Goal: Task Accomplishment & Management: Complete application form

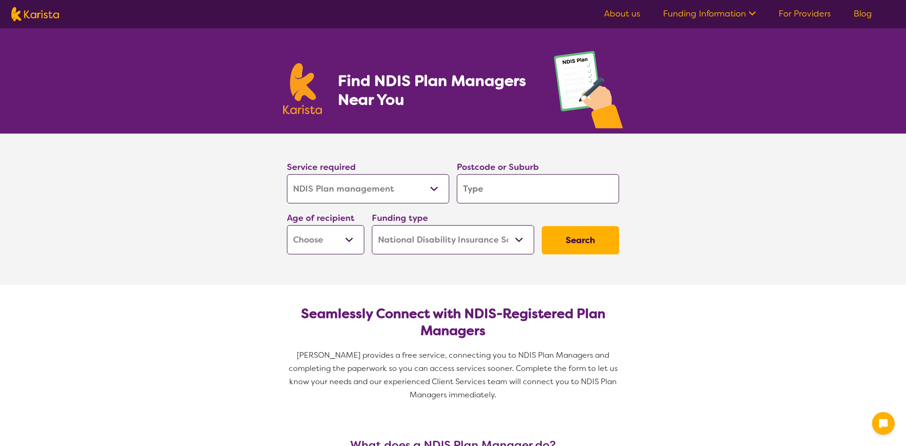
select select "NDIS Plan management"
select select "NDIS"
select select "NDIS Plan management"
select select "NDIS"
click at [491, 191] on input "search" at bounding box center [538, 188] width 162 height 29
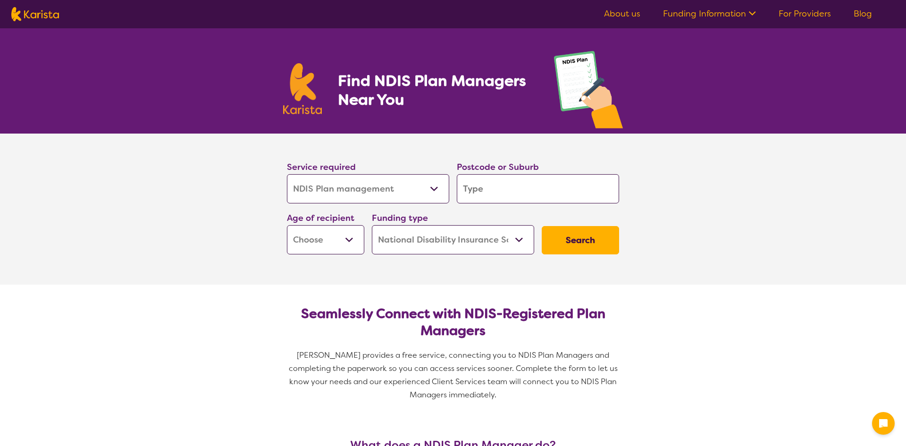
type input "4"
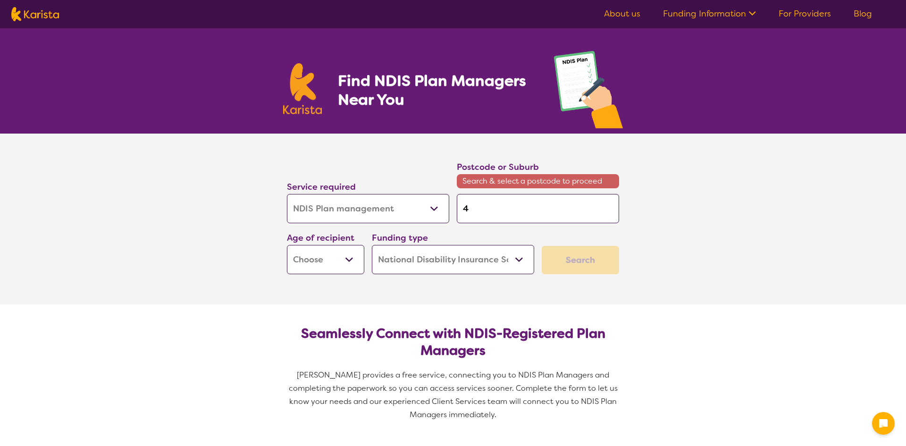
type input "41"
type input "411"
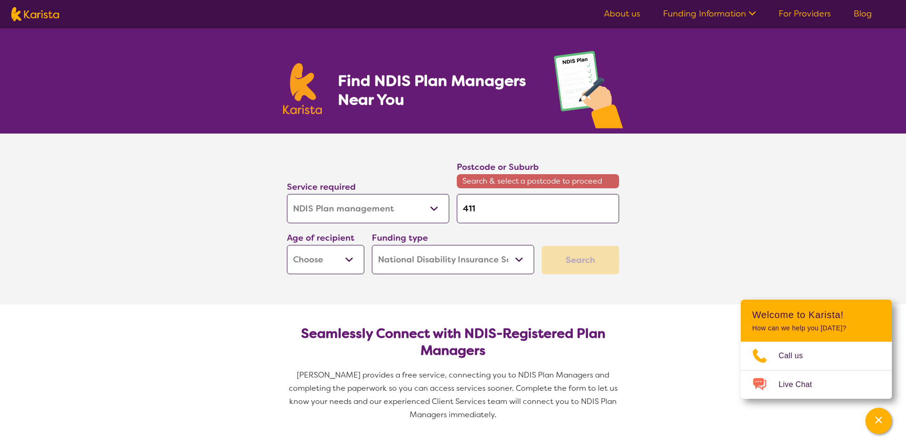
type input "4113"
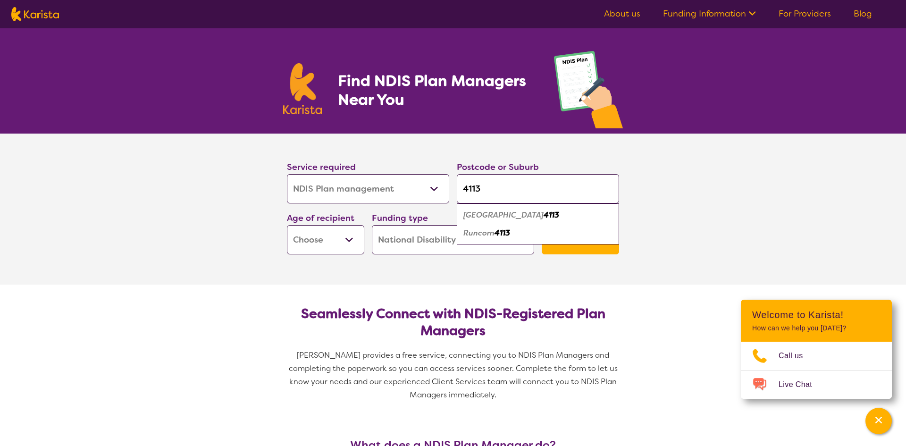
type input "4113"
click at [476, 213] on em "[GEOGRAPHIC_DATA]" at bounding box center [503, 215] width 80 height 10
click at [459, 243] on select "Home Care Package (HCP) National Disability Insurance Scheme (NDIS) I don't know" at bounding box center [453, 239] width 162 height 29
click at [372, 225] on select "Home Care Package (HCP) National Disability Insurance Scheme (NDIS) I don't know" at bounding box center [453, 239] width 162 height 29
click at [301, 242] on select "Early Childhood - 0 to 9 Child - 10 to 11 Adolescent - 12 to 17 Adult - 18 to 6…" at bounding box center [325, 239] width 77 height 29
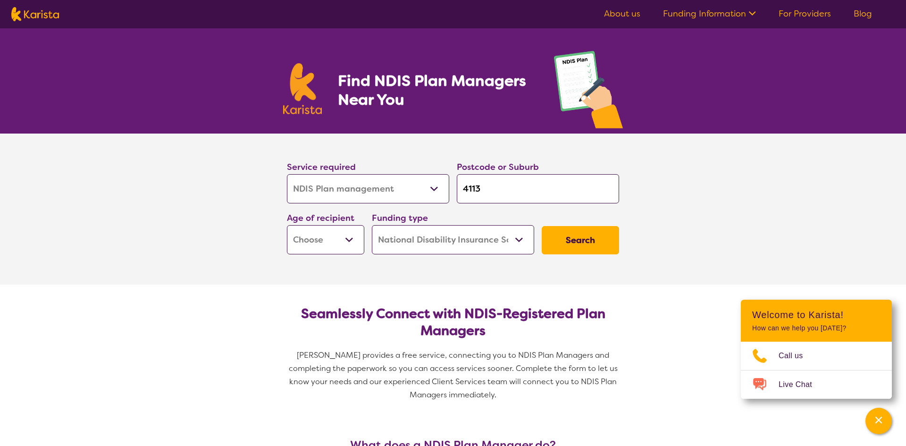
select select "CH"
click at [287, 225] on select "Early Childhood - 0 to 9 Child - 10 to 11 Adolescent - 12 to 17 Adult - 18 to 6…" at bounding box center [325, 239] width 77 height 29
select select "CH"
click at [596, 245] on button "Search" at bounding box center [580, 240] width 77 height 28
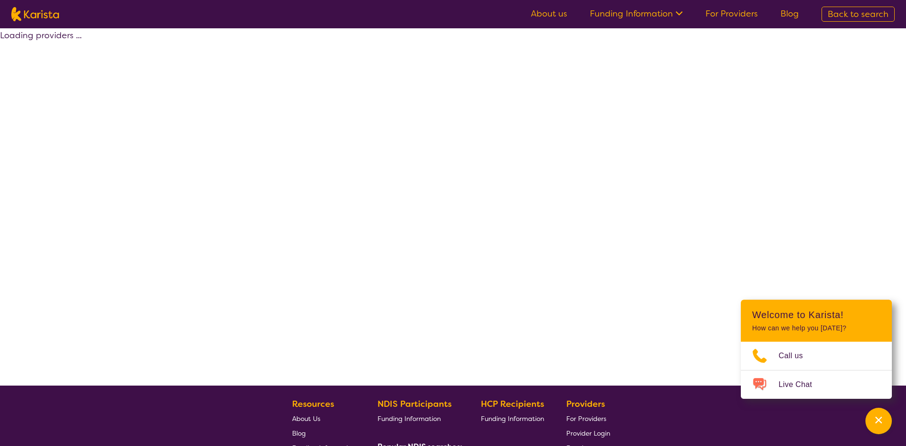
select select "by_score"
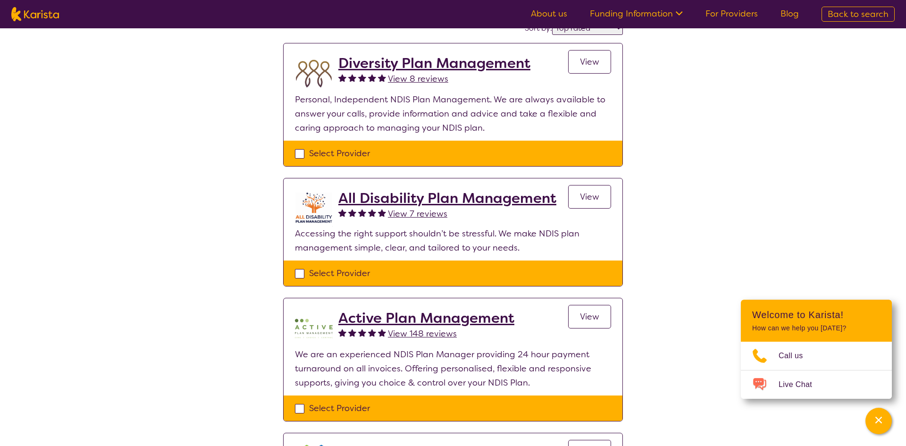
scroll to position [94, 0]
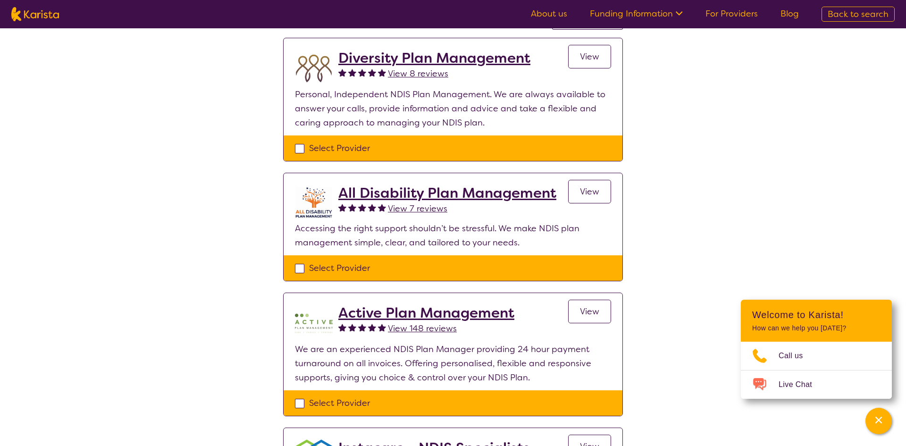
click at [592, 315] on span "View" at bounding box center [589, 311] width 19 height 11
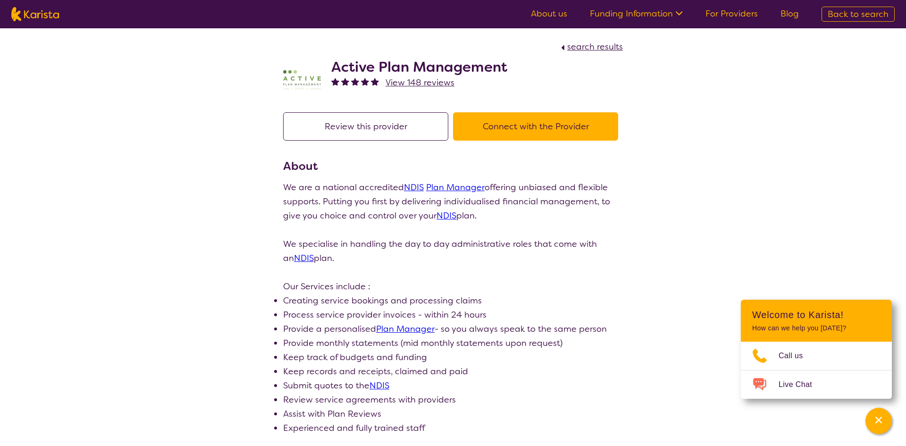
click at [486, 129] on button "Connect with the Provider" at bounding box center [535, 126] width 165 height 28
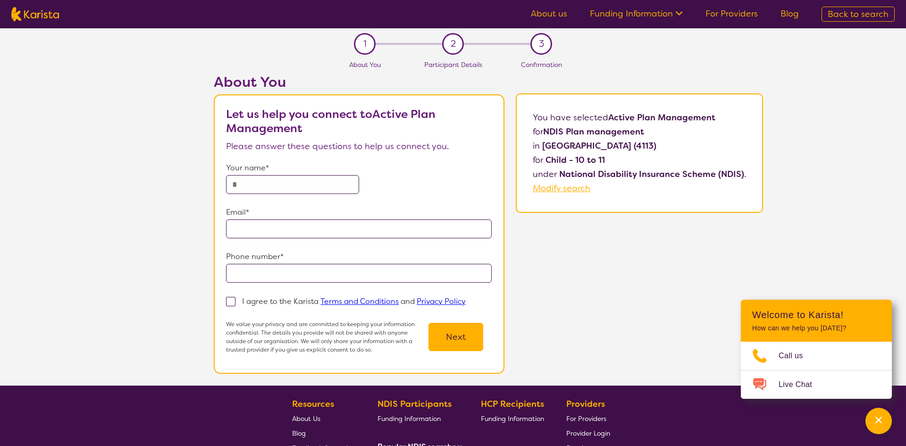
click at [290, 186] on input "text" at bounding box center [292, 184] width 133 height 19
type input "**********"
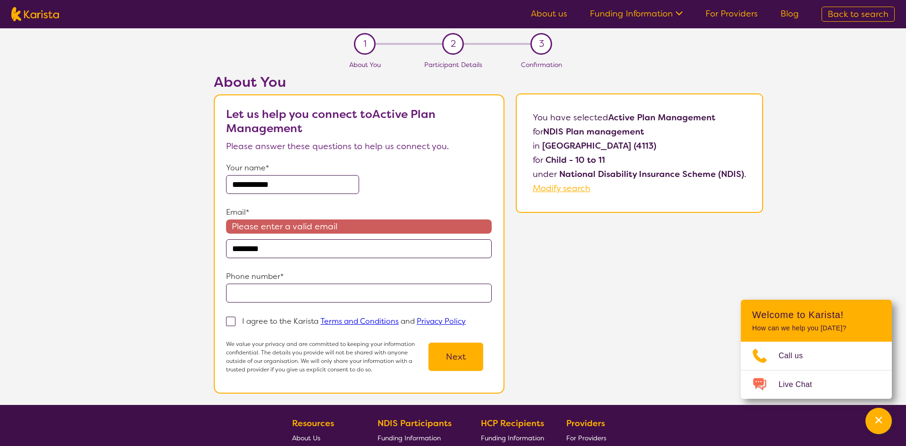
type input "**********"
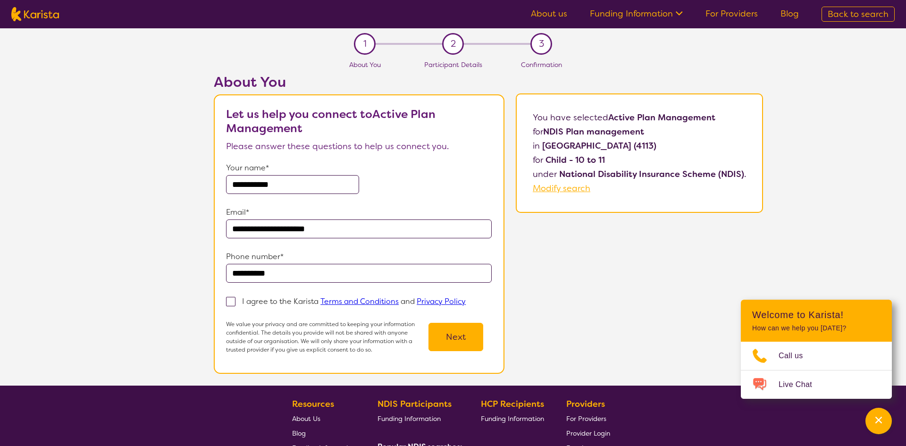
click at [235, 305] on span at bounding box center [230, 301] width 9 height 9
click at [466, 304] on input "I agree to the Karista Terms and Conditions and Privacy Policy" at bounding box center [469, 301] width 6 height 6
checkbox input "true"
click at [464, 339] on button "Next" at bounding box center [456, 337] width 55 height 28
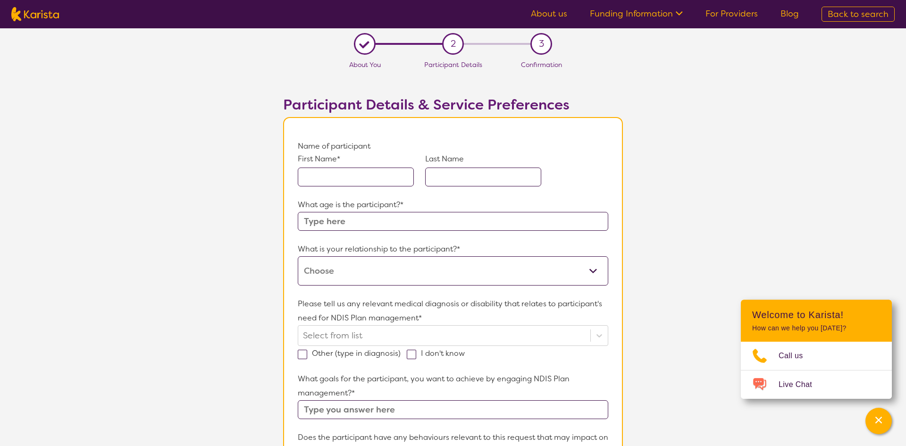
click at [340, 176] on input "text" at bounding box center [356, 177] width 116 height 19
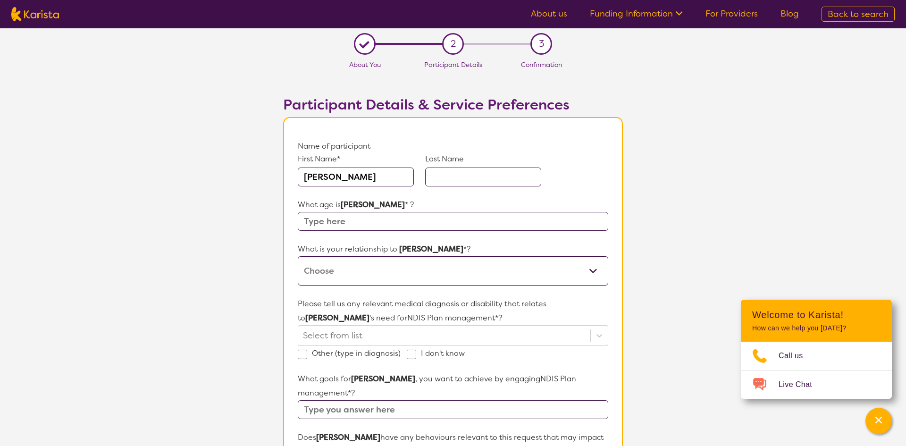
type input "[PERSON_NAME]"
type input "10"
click at [328, 271] on select "This request is for myself I am their parent I am their child I am their spouse…" at bounding box center [453, 270] width 311 height 29
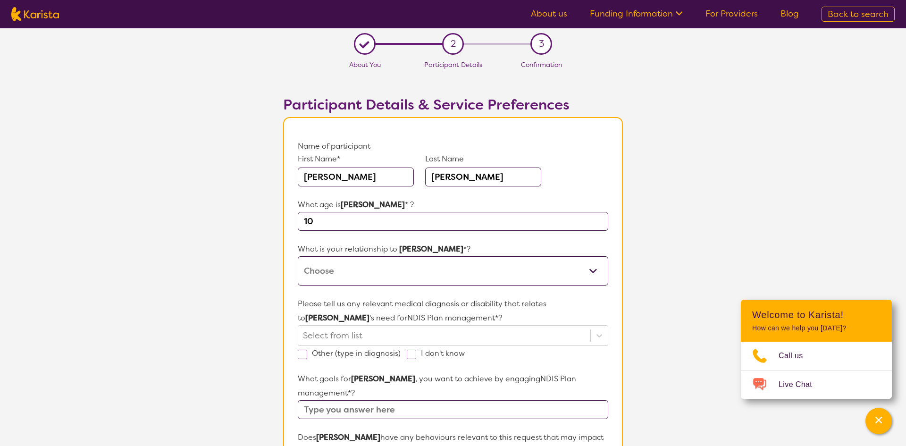
select select "I am their parent"
click at [298, 256] on select "This request is for myself I am their parent I am their child I am their spouse…" at bounding box center [453, 270] width 311 height 29
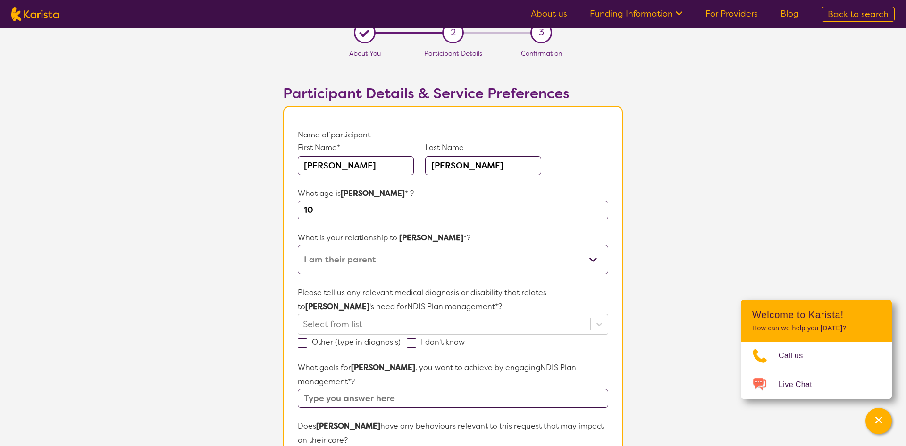
scroll to position [15, 0]
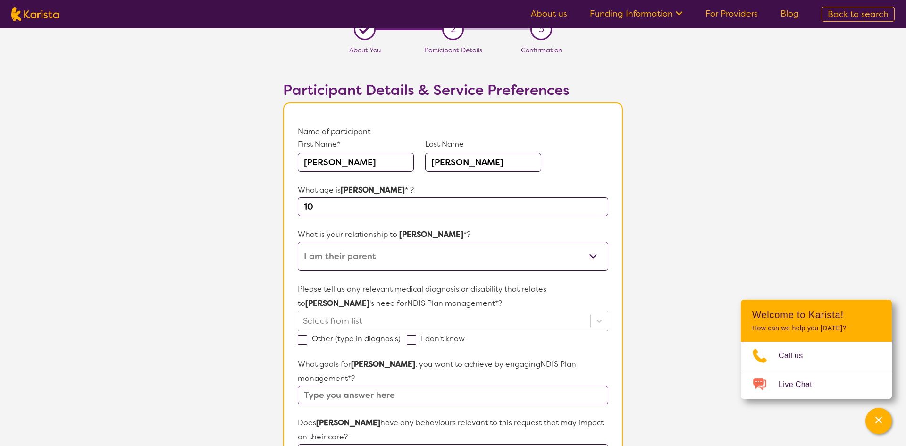
click at [493, 312] on div "Select from list" at bounding box center [453, 321] width 311 height 21
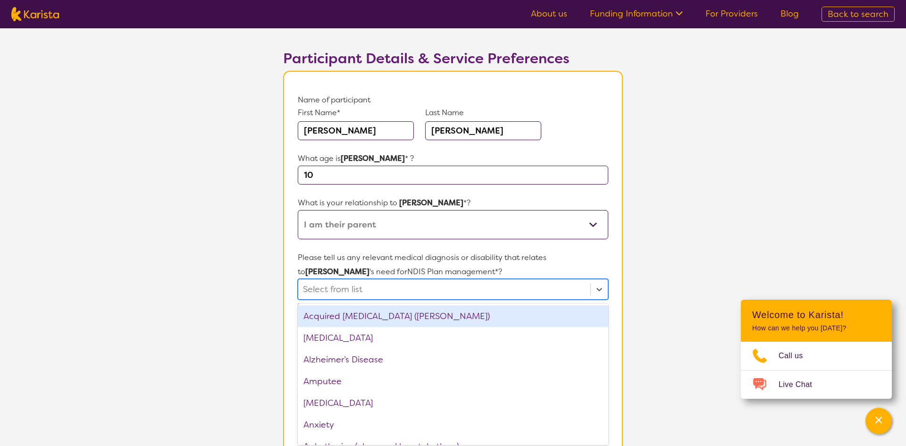
scroll to position [49, 0]
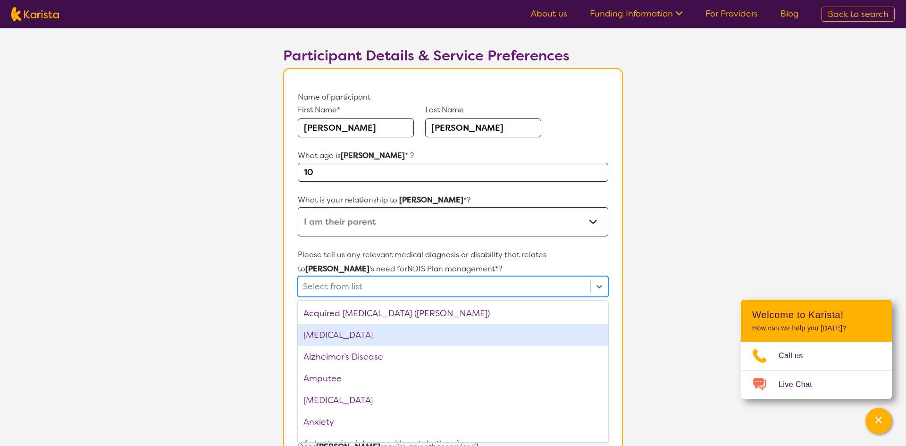
click at [391, 334] on div "[MEDICAL_DATA]" at bounding box center [453, 335] width 311 height 22
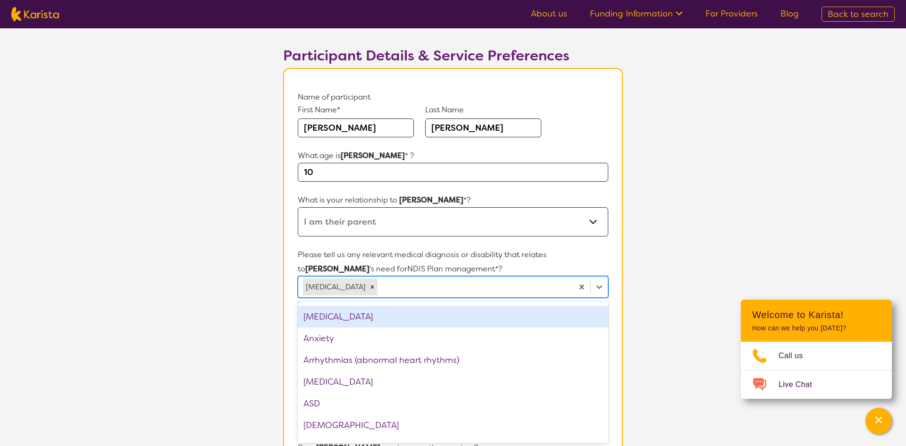
scroll to position [65, 0]
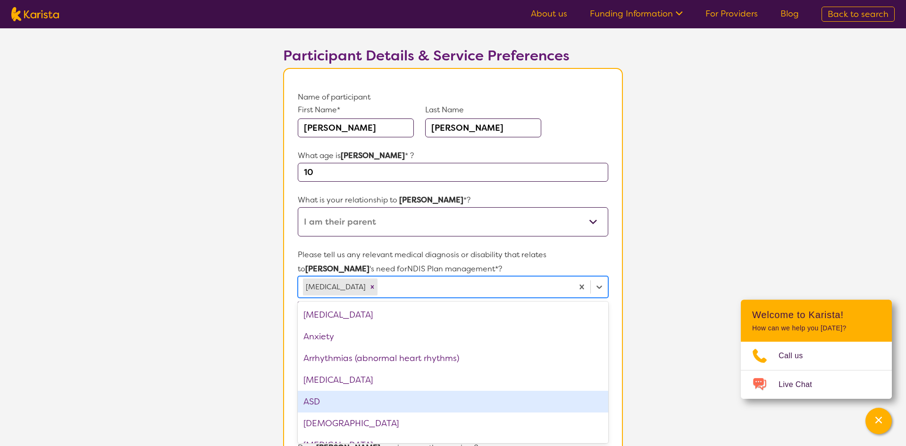
click at [331, 403] on div "ASD" at bounding box center [453, 402] width 311 height 22
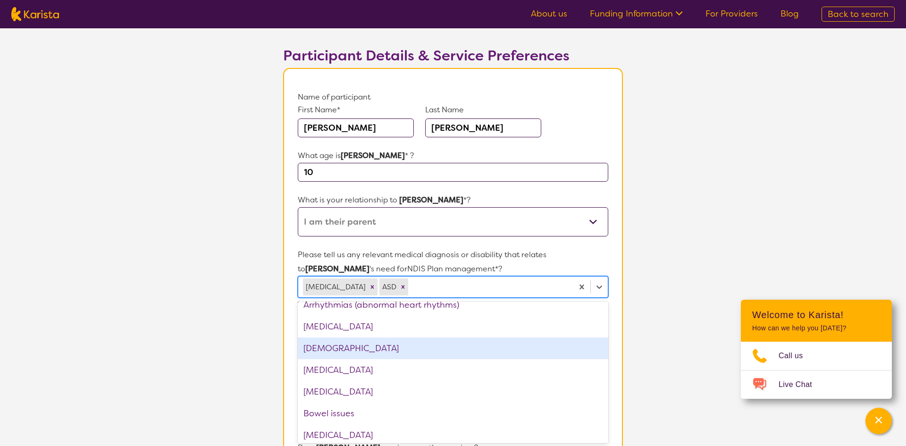
scroll to position [118, 0]
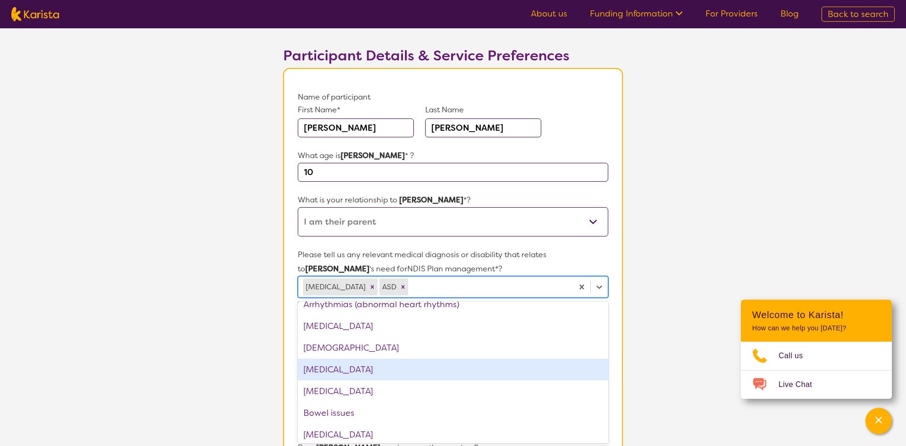
click at [251, 345] on section "L About You 2 Participant Details 3 Confirmation Participant Details & Service …" at bounding box center [453, 402] width 906 height 847
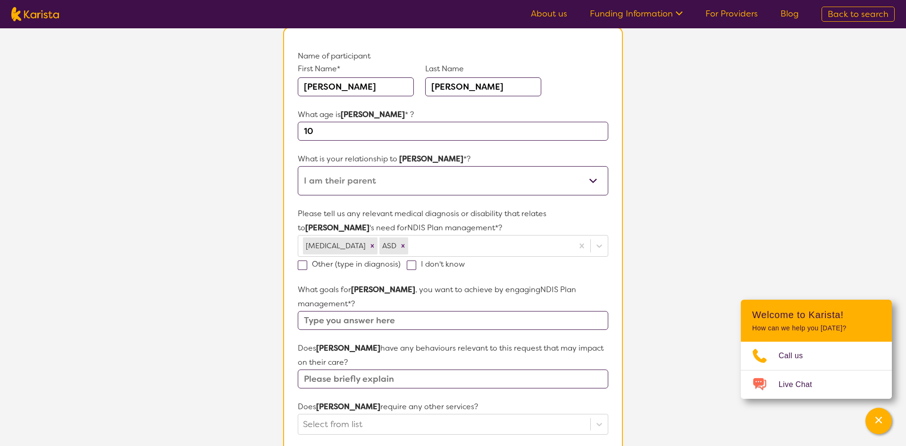
scroll to position [92, 0]
click at [410, 243] on div at bounding box center [489, 244] width 159 height 16
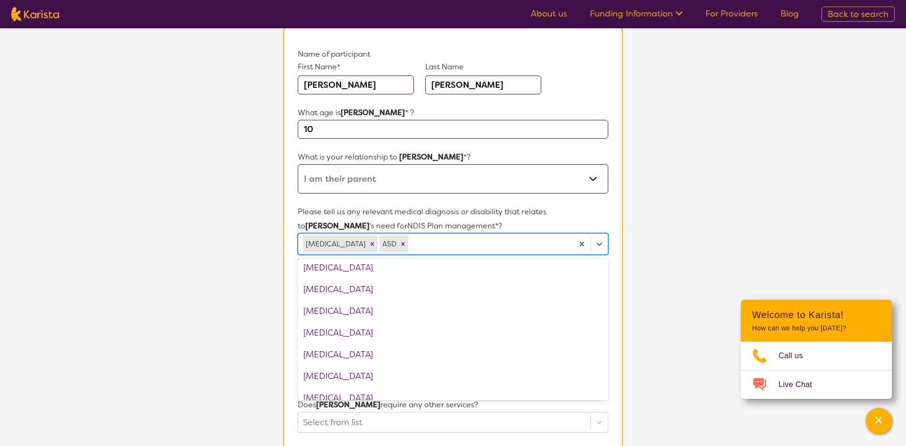
scroll to position [448, 0]
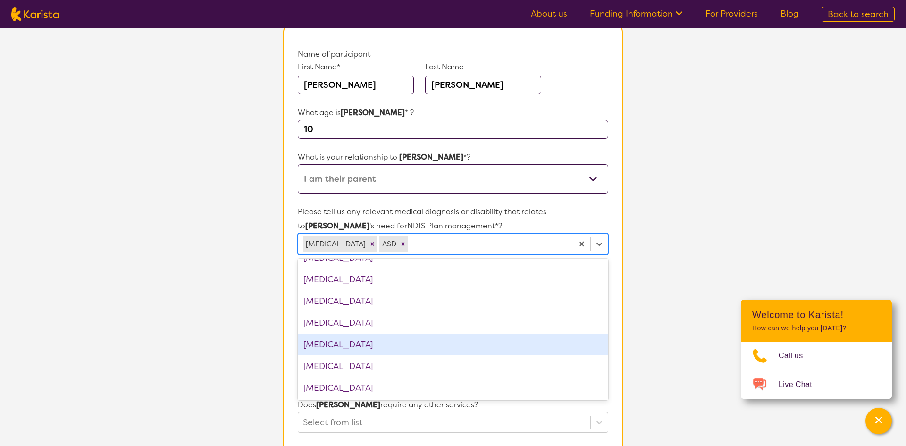
click at [356, 346] on div "[MEDICAL_DATA]" at bounding box center [453, 345] width 311 height 22
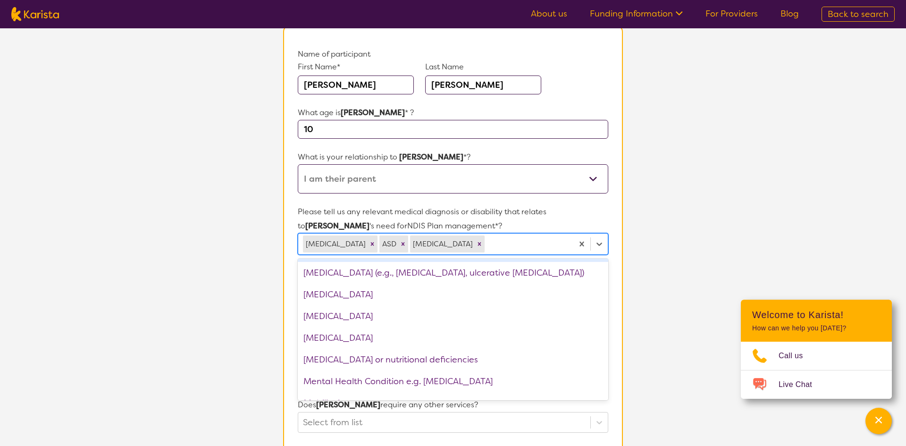
scroll to position [784, 0]
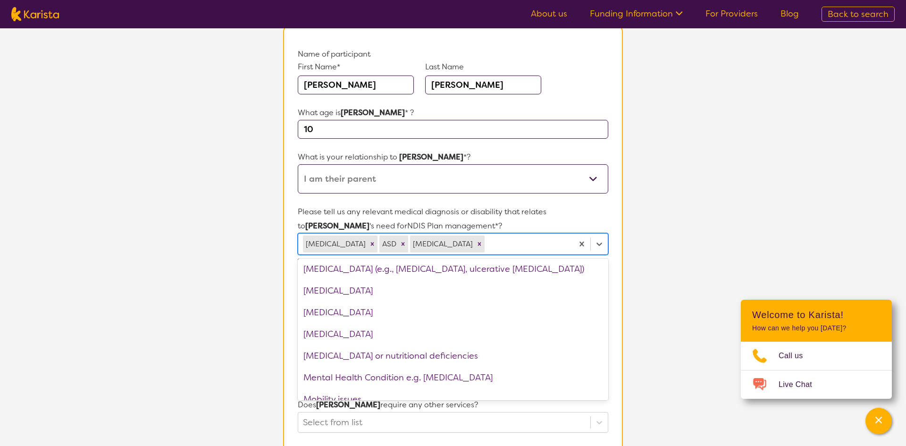
click at [358, 293] on div "[MEDICAL_DATA]" at bounding box center [453, 291] width 311 height 22
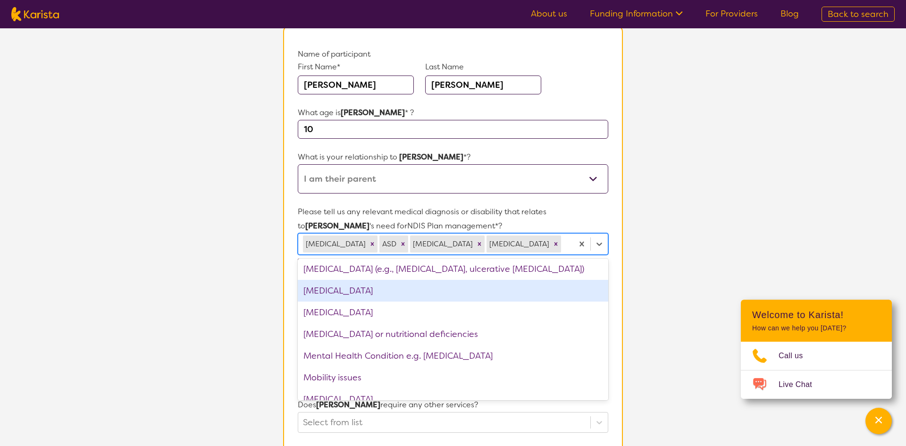
click at [388, 292] on div "[MEDICAL_DATA]" at bounding box center [453, 291] width 311 height 22
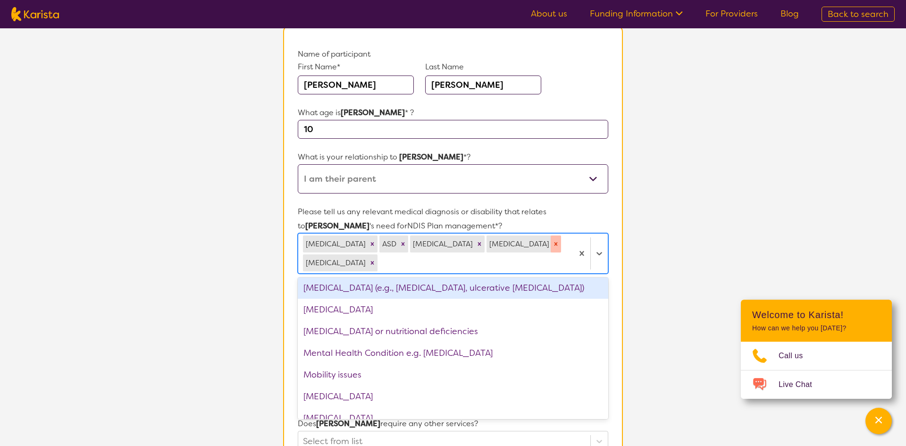
click at [551, 248] on div "Remove Intellectual Disability" at bounding box center [556, 243] width 10 height 17
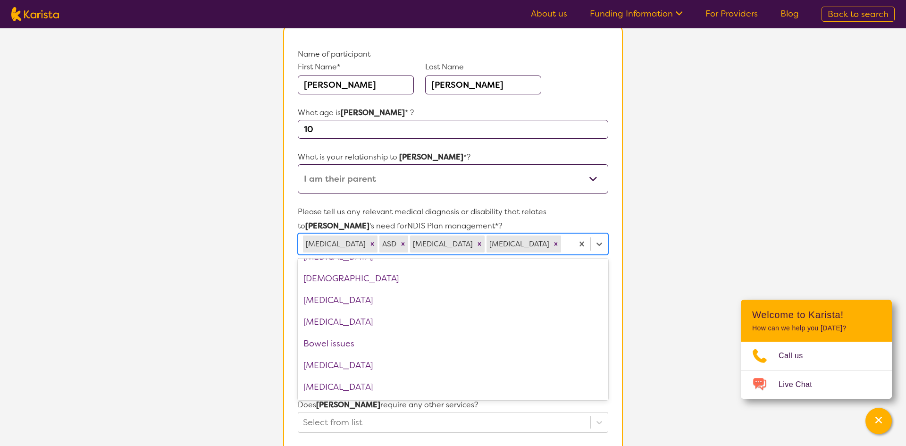
scroll to position [132, 0]
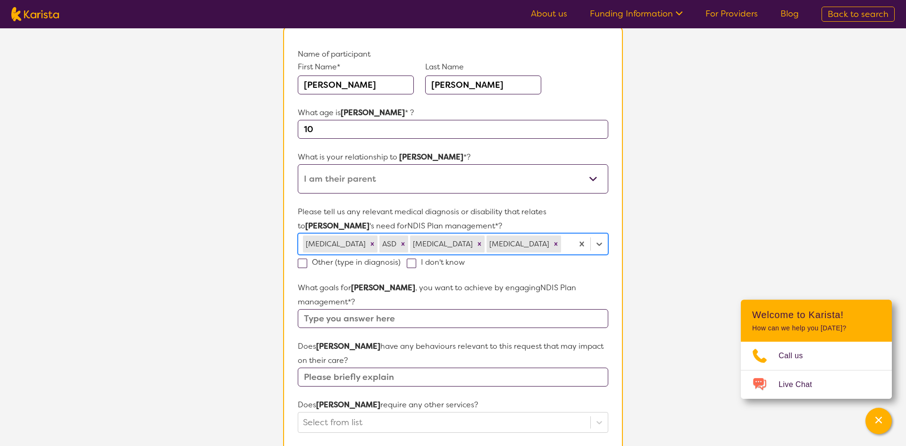
click at [563, 245] on div at bounding box center [566, 244] width 6 height 16
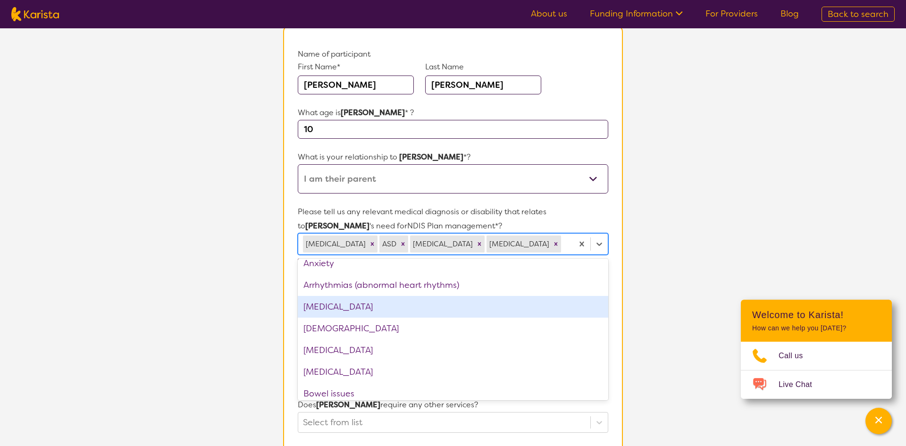
scroll to position [97, 0]
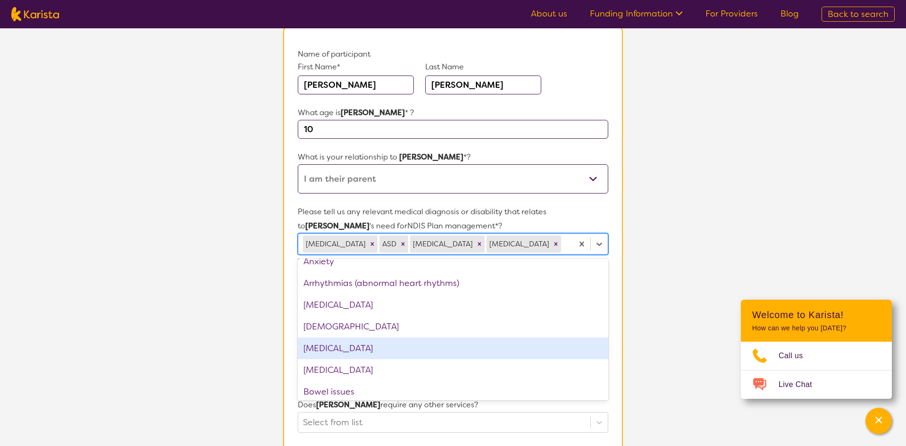
click at [347, 346] on div "[MEDICAL_DATA]" at bounding box center [453, 348] width 311 height 22
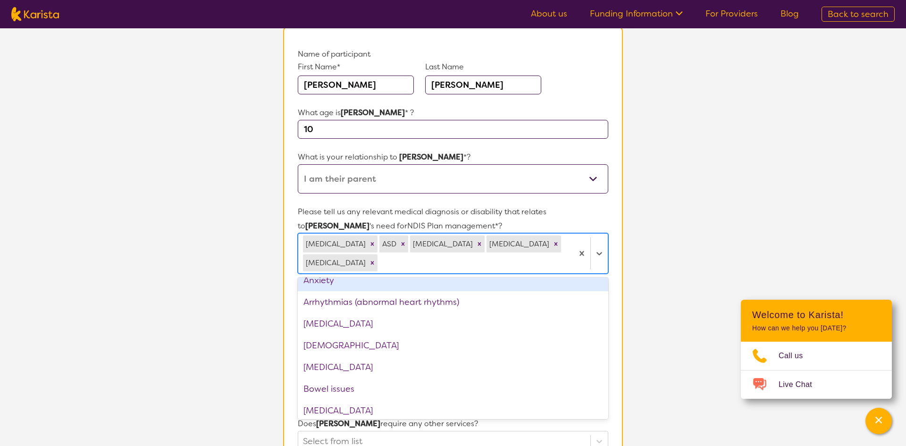
click at [251, 277] on section "L About You 2 Participant Details 3 Confirmation Participant Details & Service …" at bounding box center [453, 369] width 906 height 866
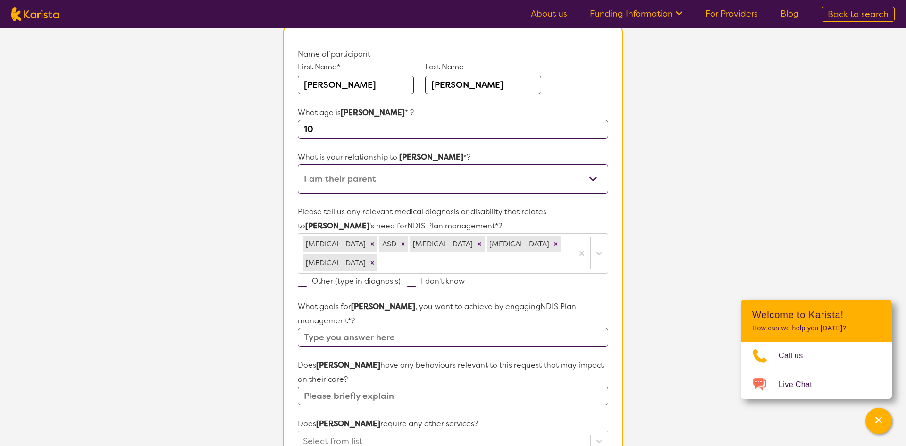
click at [322, 328] on input "text" at bounding box center [453, 337] width 311 height 19
type input "a"
type input "for now, im trying to get him into OT, Speech and [MEDICAL_DATA]"
click at [387, 387] on input "text" at bounding box center [453, 396] width 311 height 19
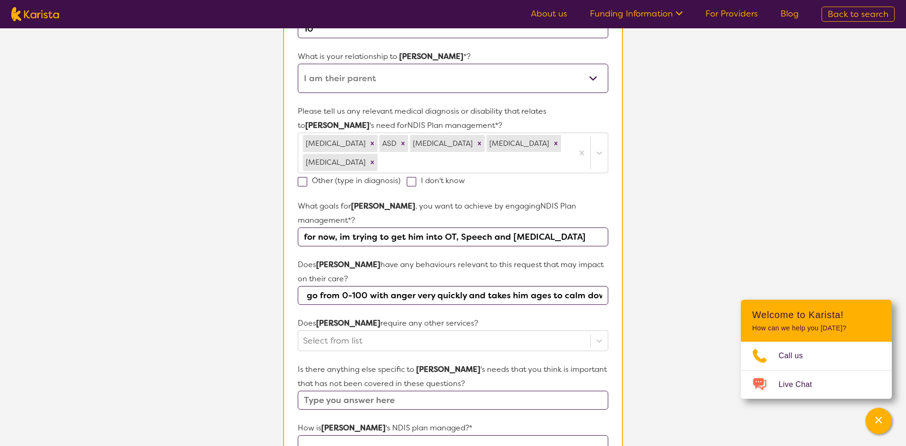
scroll to position [0, 195]
type input "he struggles to regulate his emotions and can go from 0-100 with anger very qui…"
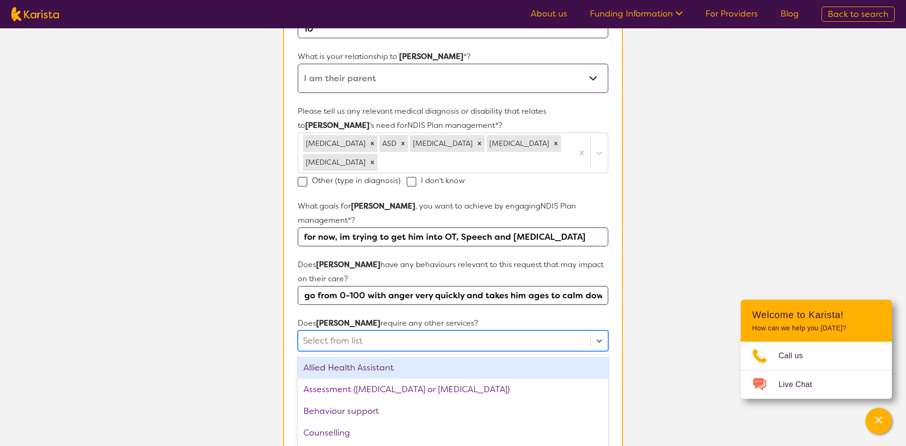
scroll to position [227, 0]
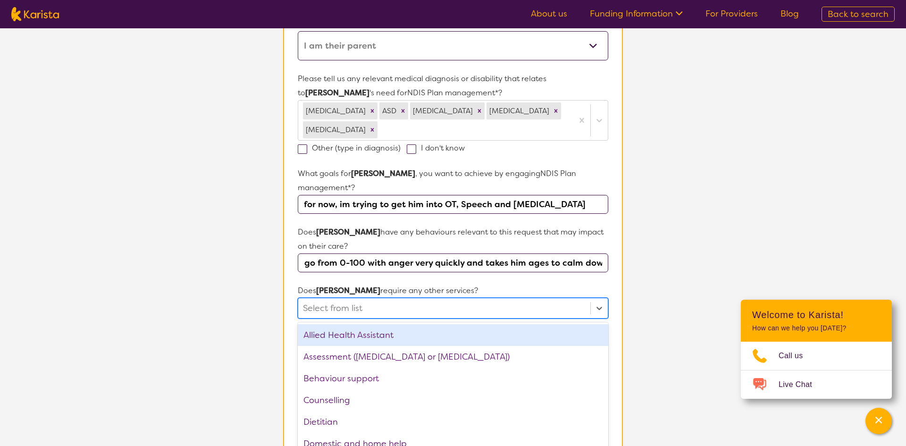
click at [362, 319] on div "option Allied Health Assistant focused, 1 of 21. 21 results available. Use Up a…" at bounding box center [453, 308] width 311 height 21
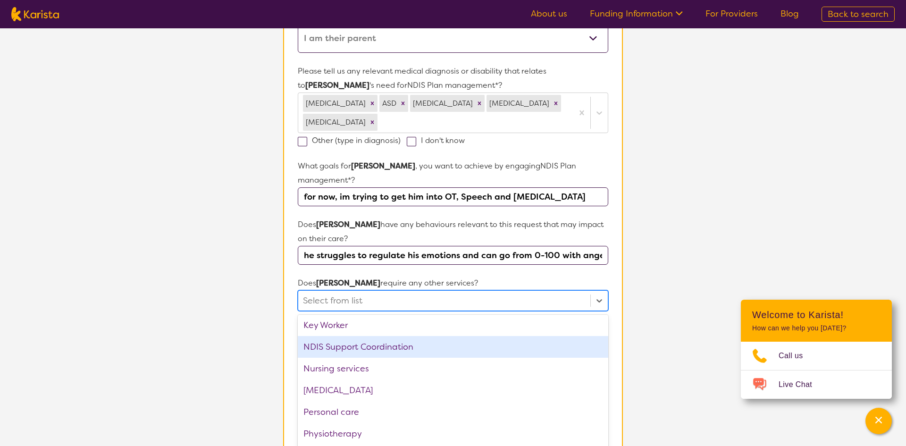
scroll to position [196, 0]
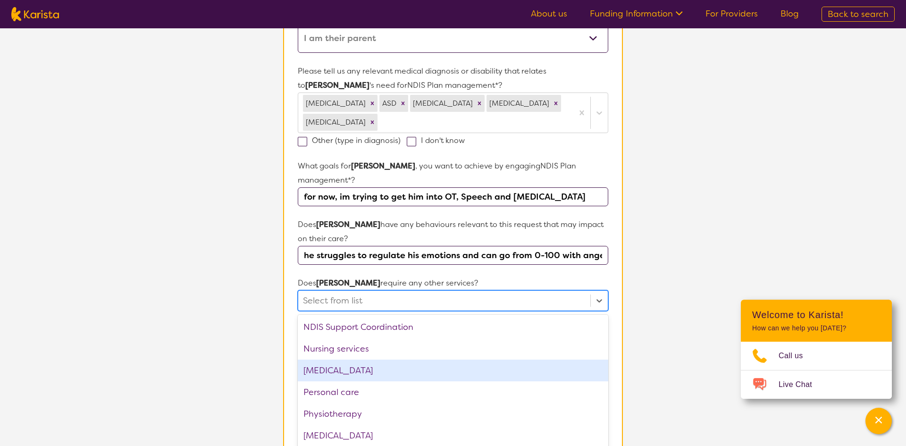
click at [383, 360] on div "[MEDICAL_DATA]" at bounding box center [453, 371] width 311 height 22
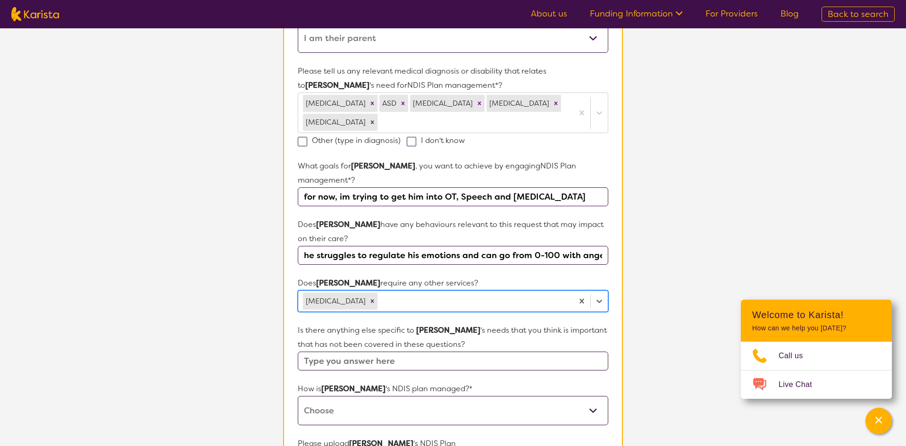
click at [422, 293] on div at bounding box center [473, 301] width 189 height 16
click at [480, 293] on div at bounding box center [473, 301] width 189 height 16
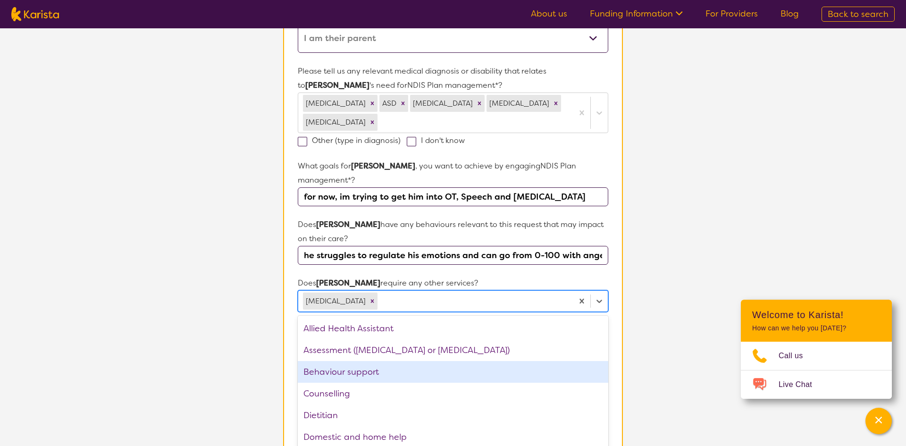
scroll to position [5, 0]
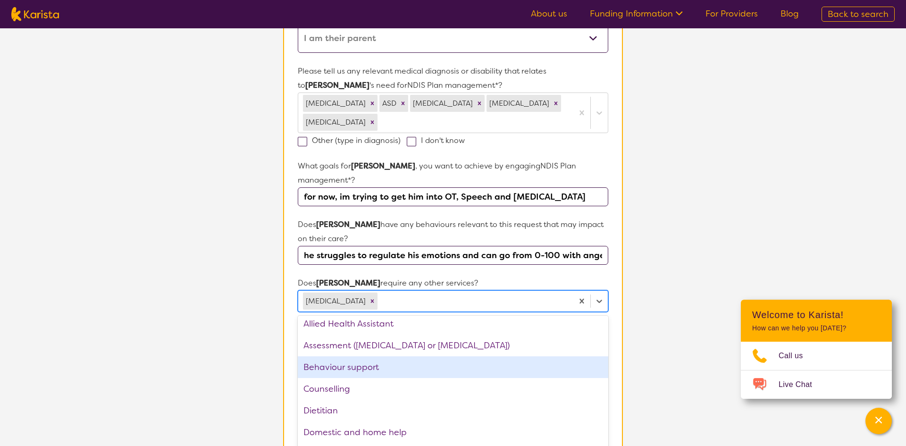
click at [372, 356] on div "Behaviour support" at bounding box center [453, 367] width 311 height 22
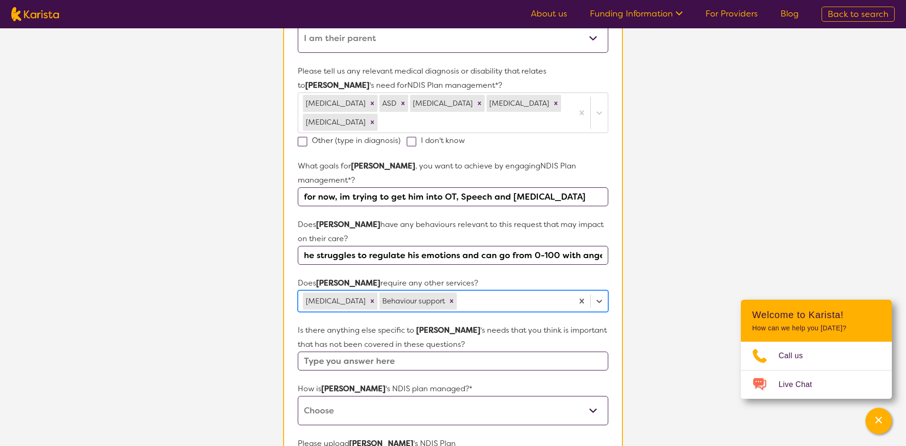
click at [496, 293] on div at bounding box center [514, 301] width 110 height 16
click at [485, 293] on div at bounding box center [514, 301] width 110 height 16
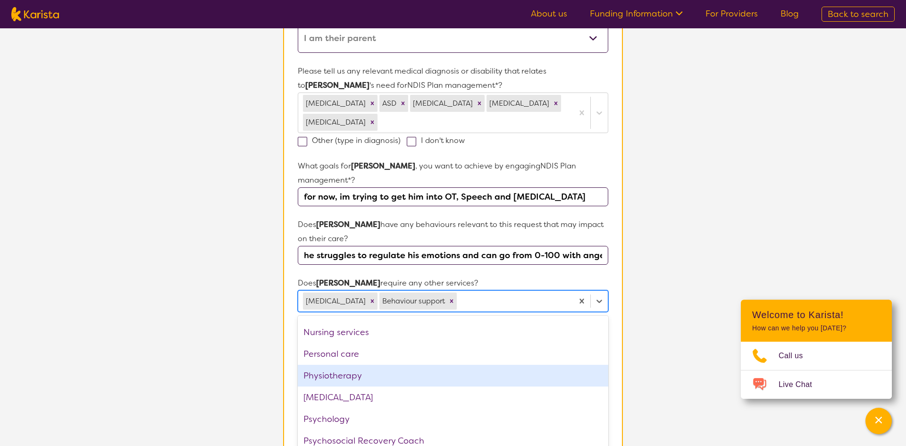
scroll to position [196, 0]
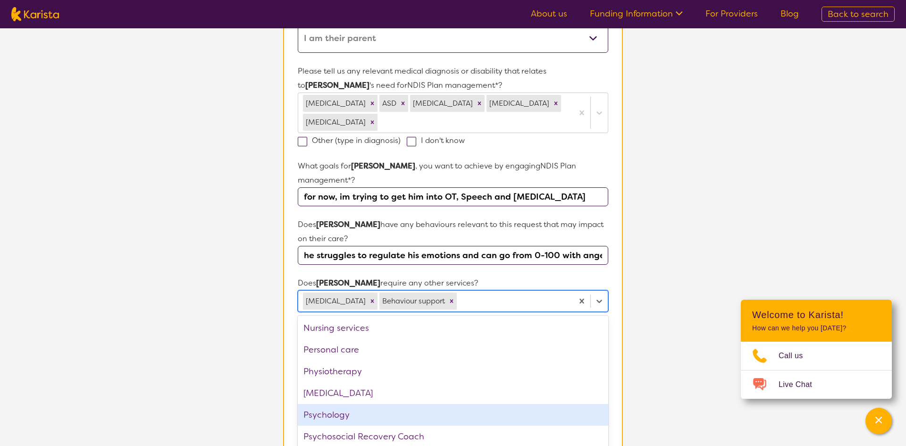
click at [346, 404] on div "Psychology" at bounding box center [453, 415] width 311 height 22
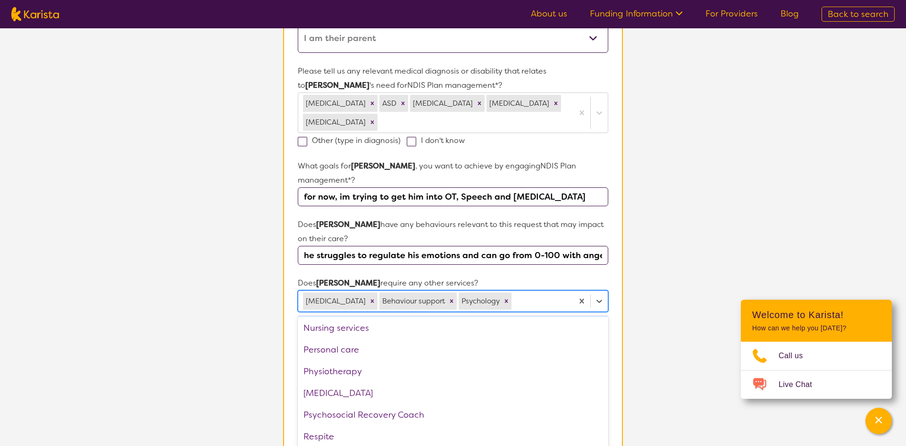
click at [543, 293] on div at bounding box center [540, 301] width 55 height 16
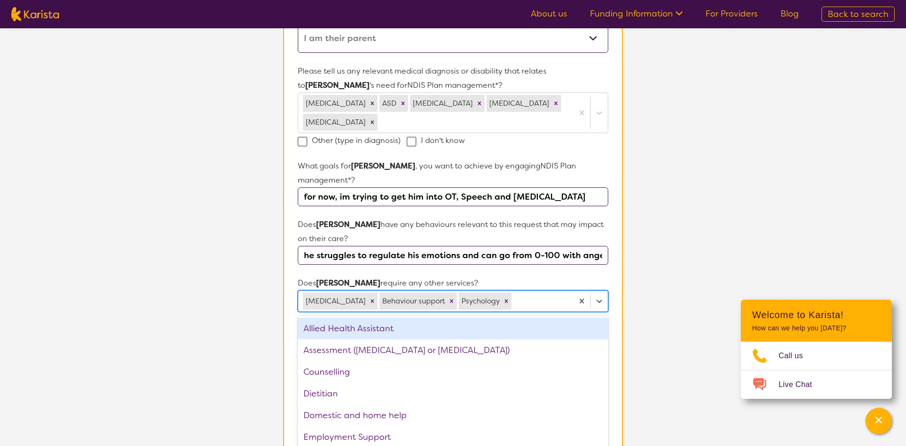
click at [542, 293] on div at bounding box center [540, 301] width 55 height 16
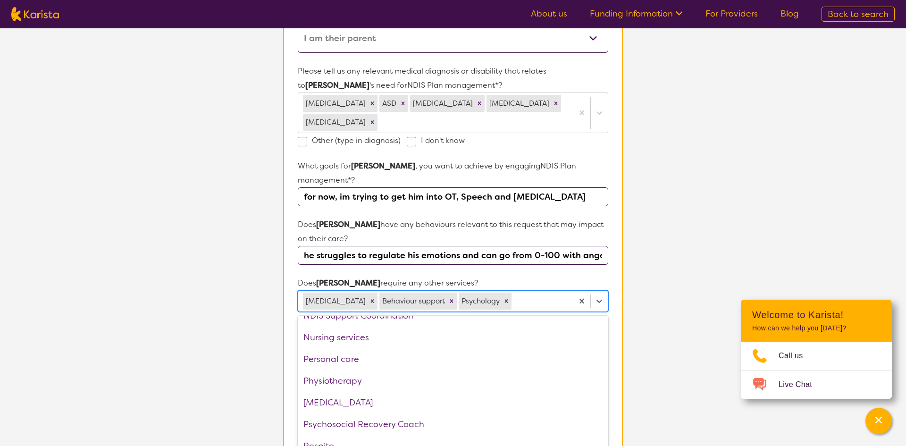
scroll to position [187, 0]
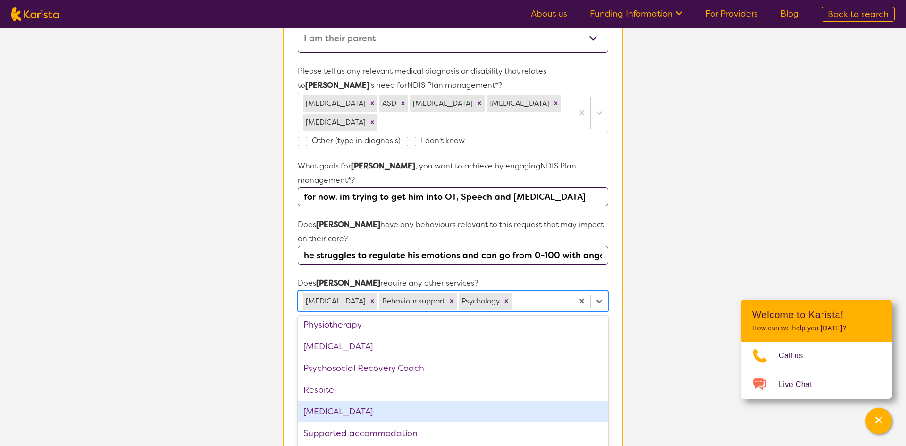
click at [341, 401] on div "[MEDICAL_DATA]" at bounding box center [453, 412] width 311 height 22
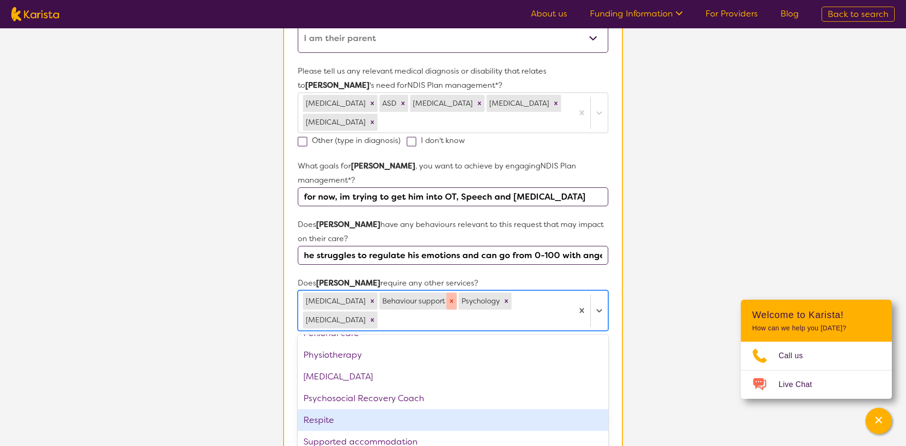
scroll to position [231, 0]
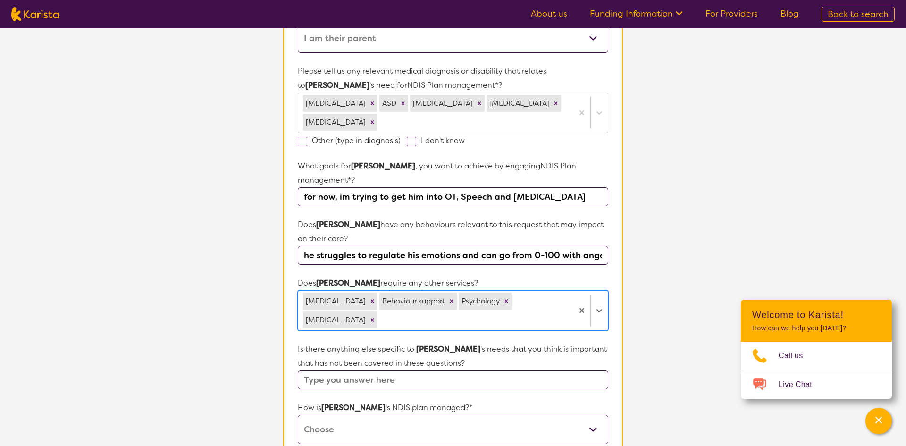
click at [521, 312] on div at bounding box center [473, 320] width 189 height 16
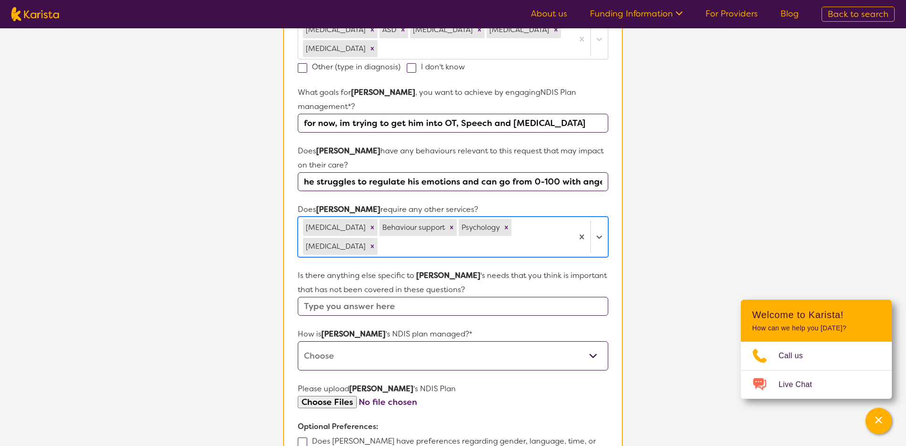
scroll to position [360, 0]
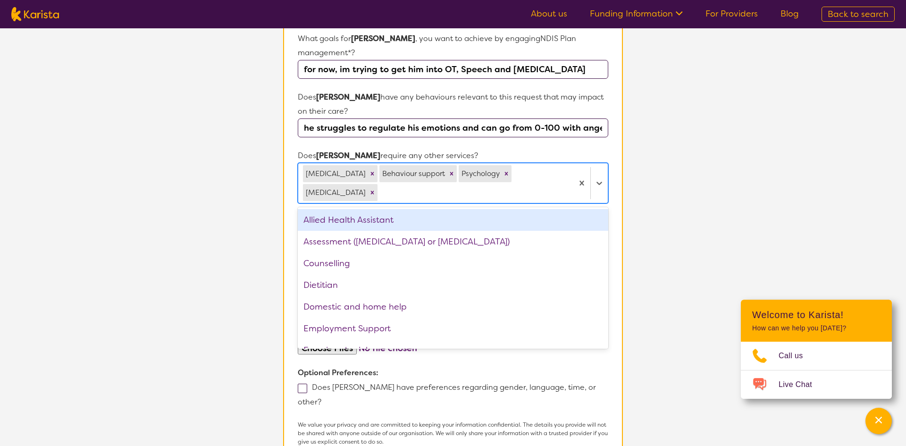
click at [422, 185] on div at bounding box center [473, 193] width 189 height 16
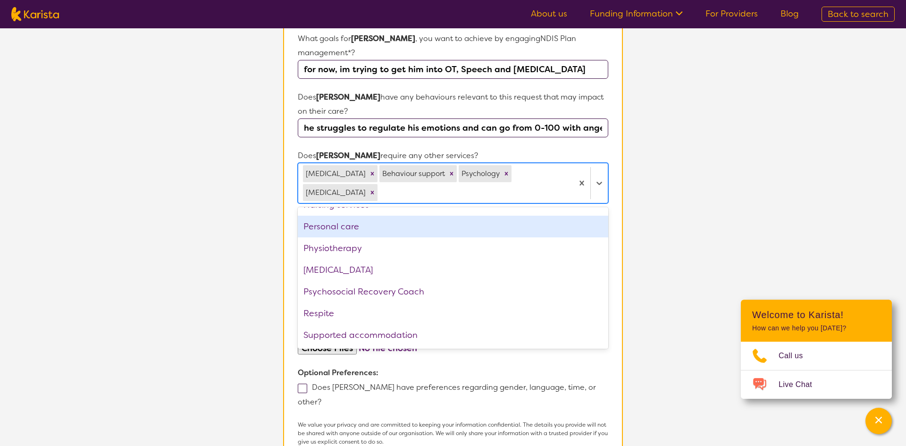
scroll to position [231, 0]
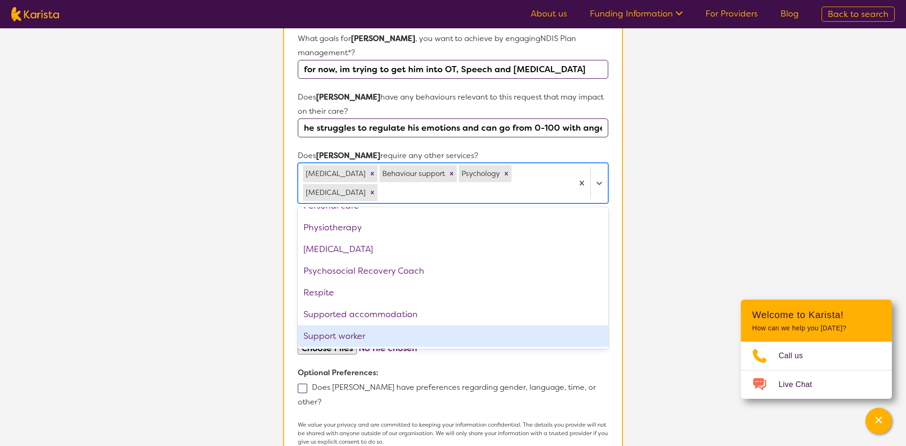
click at [334, 325] on div "Support worker" at bounding box center [453, 336] width 311 height 22
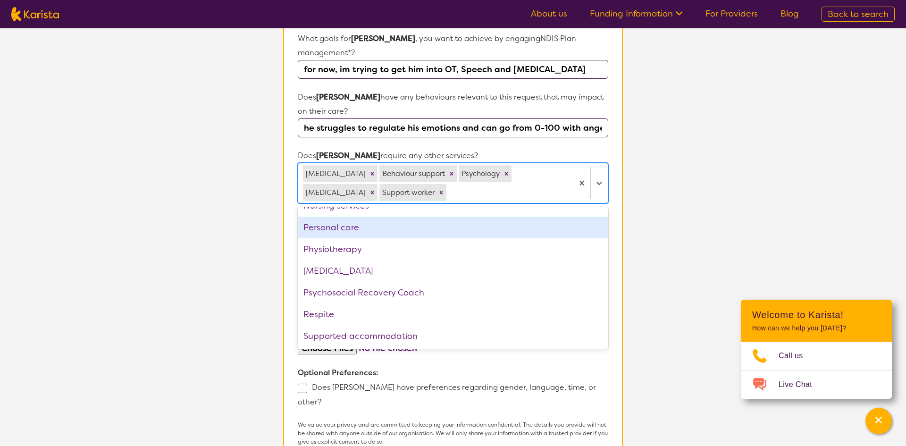
click at [151, 193] on section "L About You 2 Participant Details 3 Confirmation Participant Details & Service …" at bounding box center [453, 111] width 906 height 886
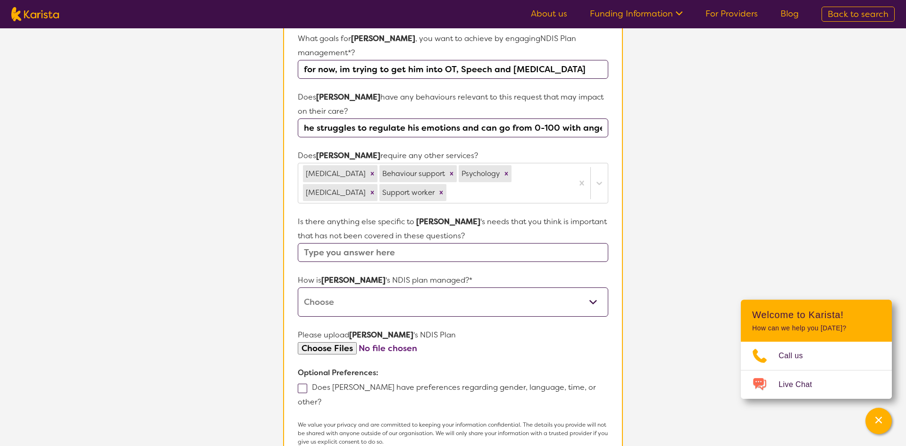
click at [357, 243] on input "text" at bounding box center [453, 252] width 311 height 19
click at [317, 288] on select "Self-managed NDIS plan Managed by a registered plan management provider (not th…" at bounding box center [453, 301] width 311 height 29
select select "I'm not sure"
click at [298, 287] on select "Self-managed NDIS plan Managed by a registered plan management provider (not th…" at bounding box center [453, 301] width 311 height 29
click at [328, 342] on input "file" at bounding box center [453, 348] width 311 height 13
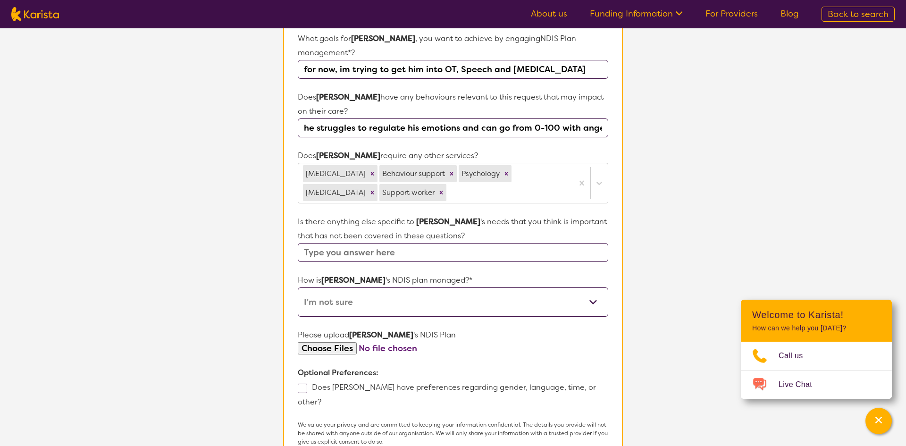
click at [334, 342] on input "file" at bounding box center [453, 348] width 311 height 13
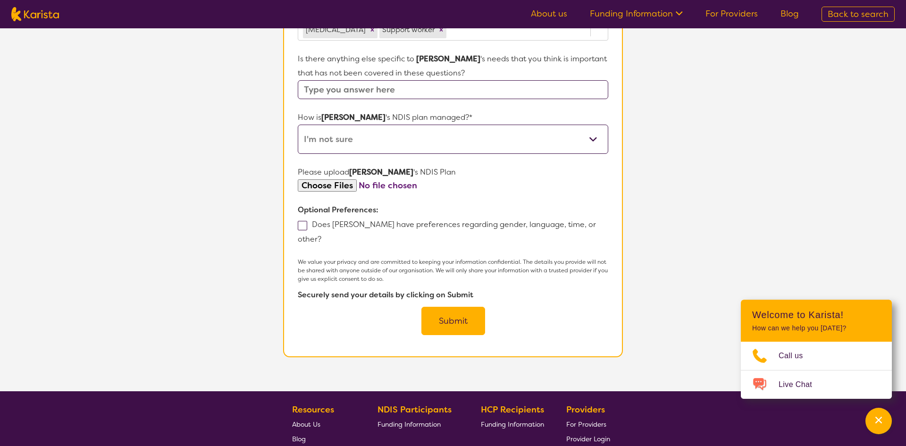
scroll to position [525, 0]
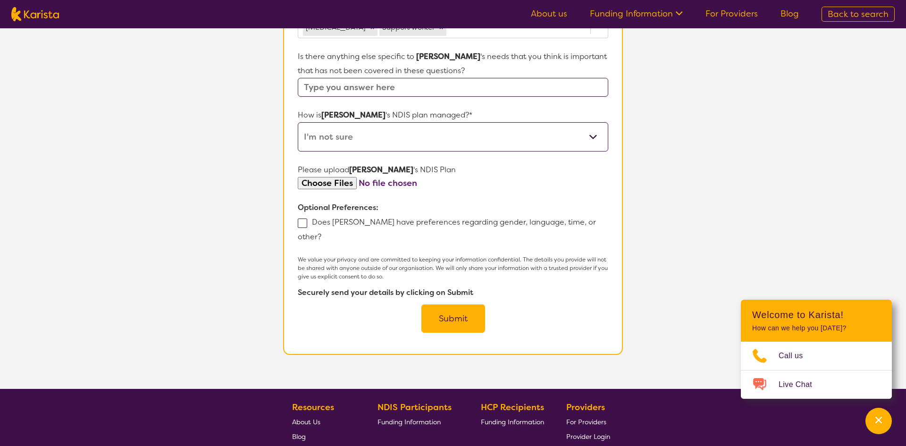
click at [333, 177] on input "file" at bounding box center [453, 183] width 311 height 13
click at [339, 177] on input "file" at bounding box center [453, 183] width 311 height 13
click at [301, 219] on span at bounding box center [302, 223] width 9 height 9
click at [321, 233] on input "Does [PERSON_NAME] have preferences regarding gender, language, time, or other?" at bounding box center [324, 236] width 6 height 6
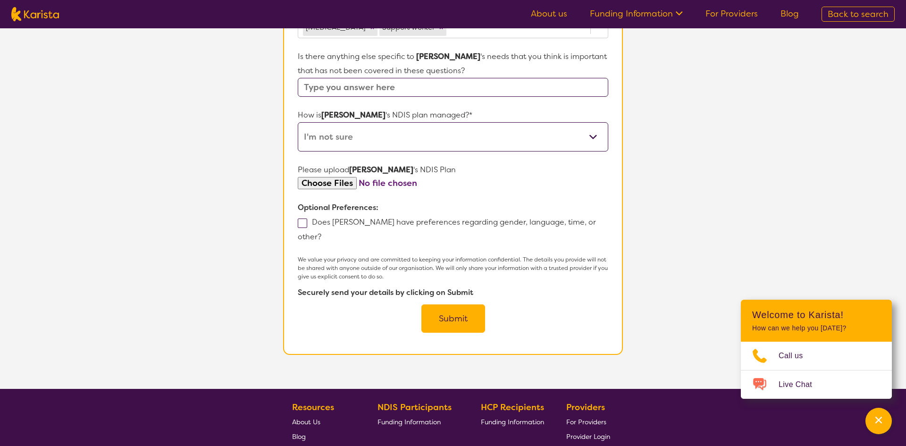
checkbox input "true"
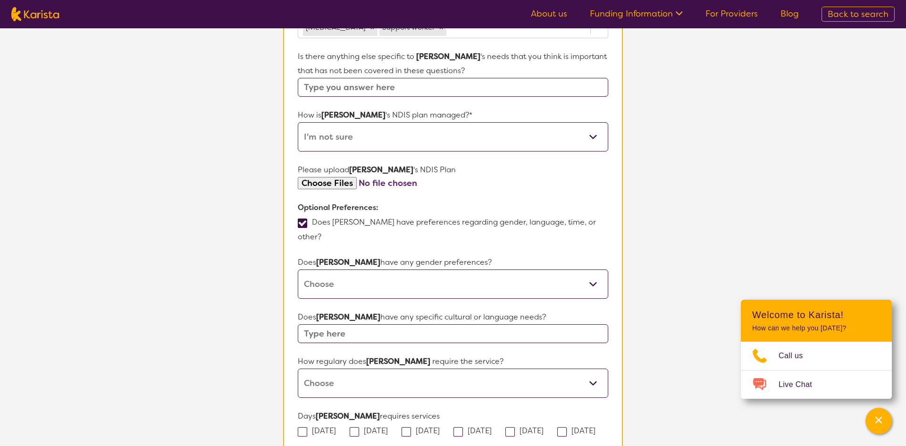
click at [334, 269] on select "[DEMOGRAPHIC_DATA] [DEMOGRAPHIC_DATA] Other No Preference" at bounding box center [453, 283] width 311 height 29
select select "[DEMOGRAPHIC_DATA]"
click at [298, 269] on select "[DEMOGRAPHIC_DATA] [DEMOGRAPHIC_DATA] Other No Preference" at bounding box center [453, 283] width 311 height 29
click at [332, 324] on input "text" at bounding box center [453, 333] width 311 height 19
type input "i"
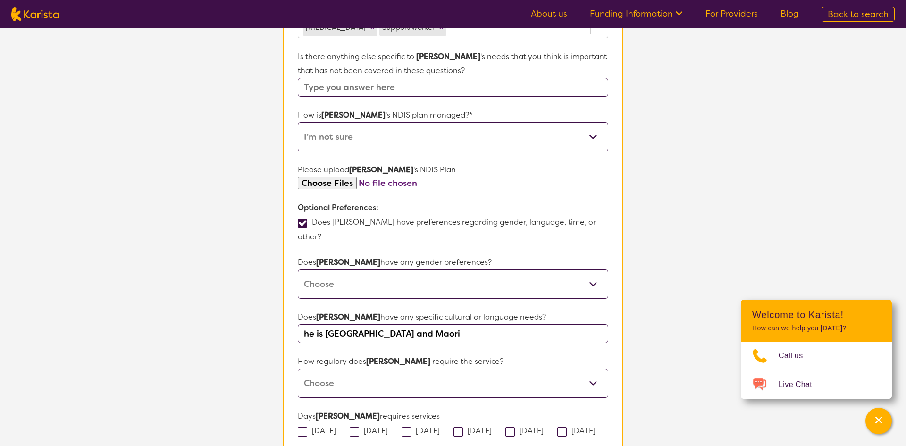
type input "he is [GEOGRAPHIC_DATA] and Maori"
click at [345, 369] on select "Daily Twice a week Weekly Every fortnight Monthly Other" at bounding box center [453, 383] width 311 height 29
select select "Weekly"
click at [298, 369] on select "Daily Twice a week Weekly Every fortnight Monthly Other" at bounding box center [453, 383] width 311 height 29
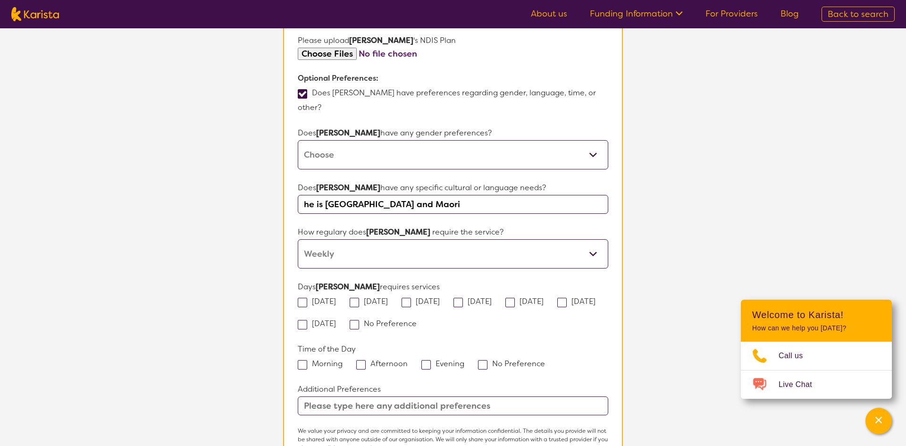
scroll to position [656, 0]
click at [341, 395] on input "text" at bounding box center [453, 404] width 311 height 19
click at [306, 358] on span at bounding box center [302, 362] width 9 height 9
click at [343, 358] on input "Morning" at bounding box center [346, 361] width 6 height 6
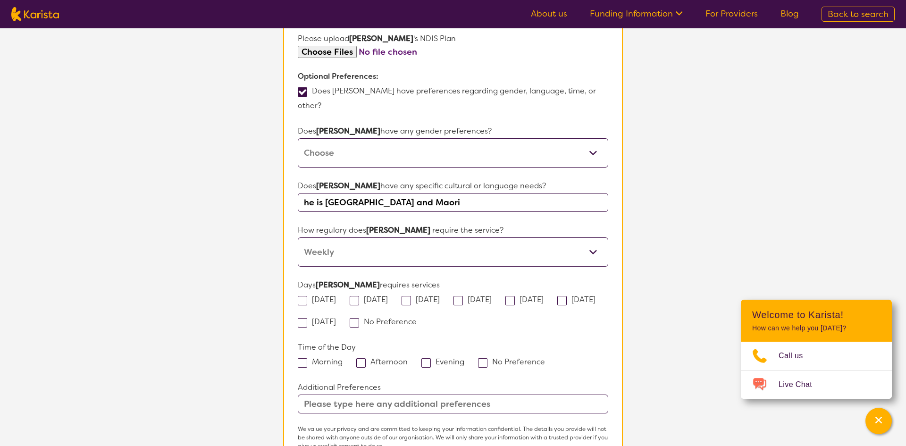
checkbox input "true"
click at [363, 358] on span at bounding box center [360, 362] width 9 height 9
click at [408, 358] on input "Afternoon" at bounding box center [411, 361] width 6 height 6
checkbox input "true"
click at [421, 358] on span at bounding box center [425, 362] width 9 height 9
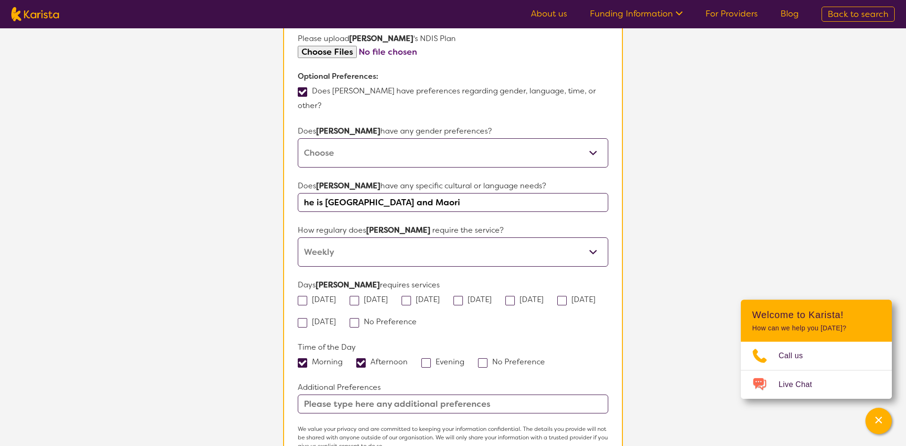
click at [464, 358] on input "Evening" at bounding box center [467, 361] width 6 height 6
checkbox input "true"
click at [481, 358] on span at bounding box center [482, 362] width 9 height 9
click at [545, 358] on input "No Preference" at bounding box center [548, 361] width 6 height 6
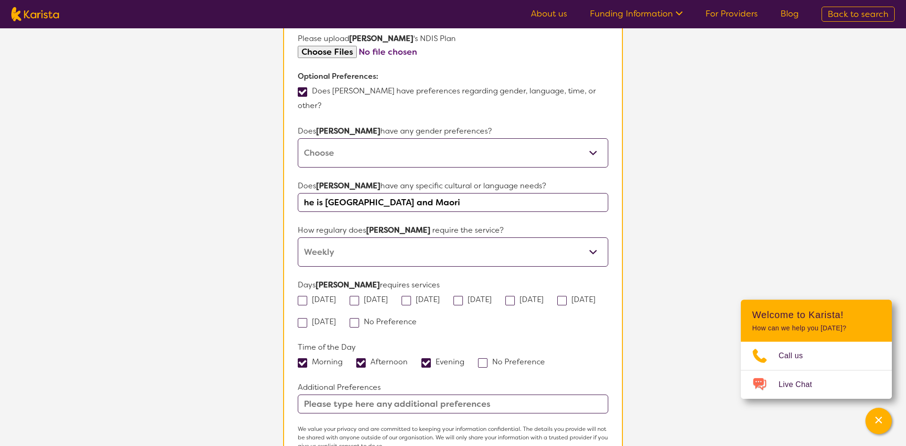
checkbox input "true"
click at [359, 318] on span at bounding box center [354, 322] width 9 height 9
click at [417, 318] on input "No Preference" at bounding box center [420, 321] width 6 height 6
checkbox input "true"
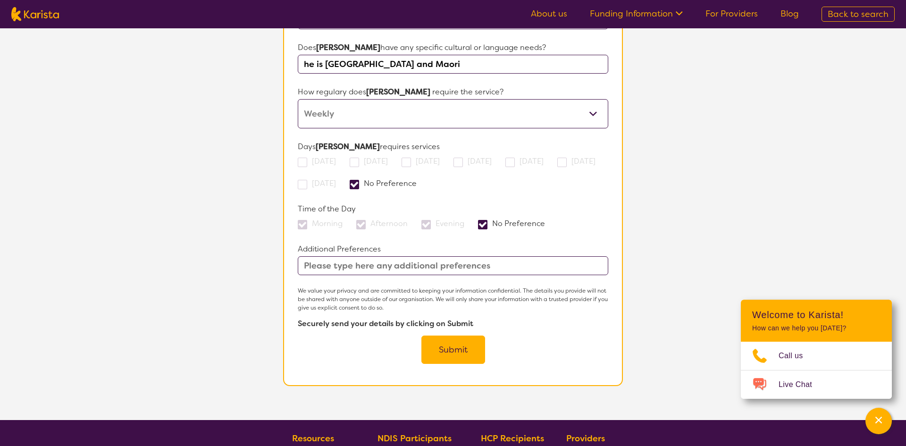
scroll to position [920, 0]
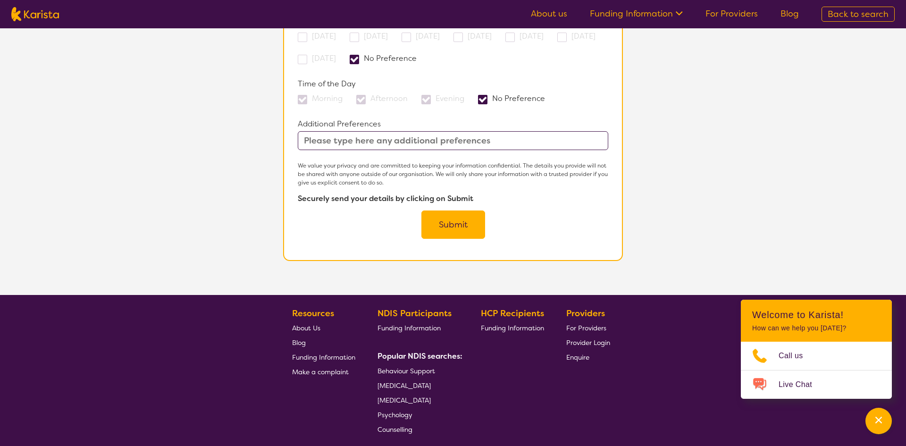
click at [447, 210] on button "Submit" at bounding box center [453, 224] width 64 height 28
